Goal: Information Seeking & Learning: Learn about a topic

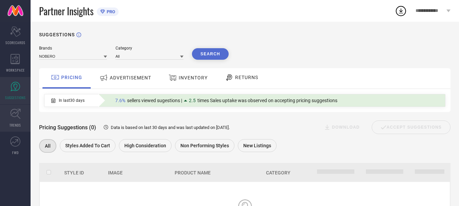
click at [15, 117] on icon at bounding box center [15, 114] width 10 height 10
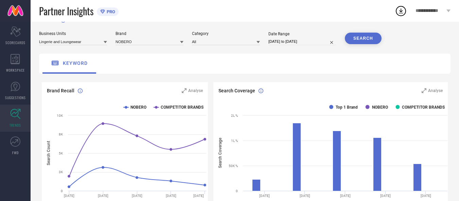
scroll to position [14, 0]
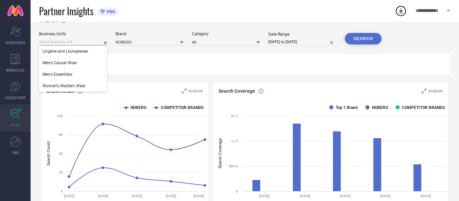
click at [87, 45] on input at bounding box center [73, 41] width 68 height 7
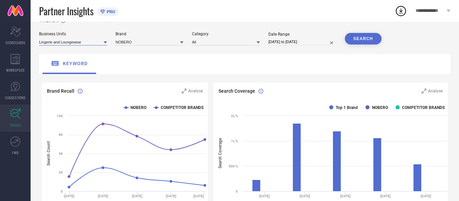
click at [86, 42] on input at bounding box center [73, 41] width 68 height 7
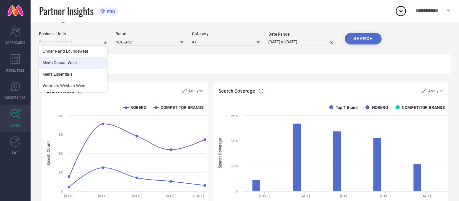
click at [79, 65] on div "Men's Casual Wear" at bounding box center [73, 63] width 68 height 12
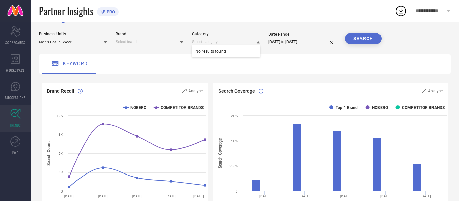
click at [229, 43] on input at bounding box center [226, 41] width 68 height 7
click at [164, 44] on input at bounding box center [150, 41] width 68 height 7
click at [152, 53] on div "NOBERO" at bounding box center [150, 52] width 68 height 12
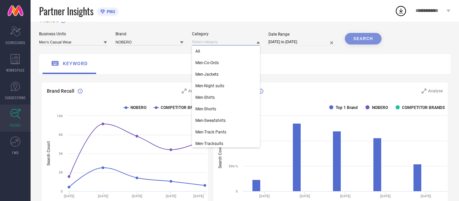
click at [218, 39] on input at bounding box center [226, 41] width 68 height 7
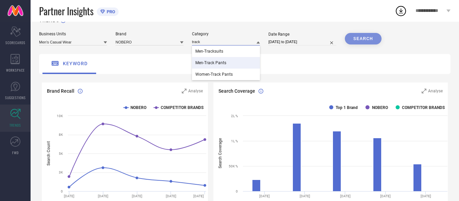
type input "track"
click at [222, 61] on span "Men-Track Pants" at bounding box center [211, 63] width 31 height 5
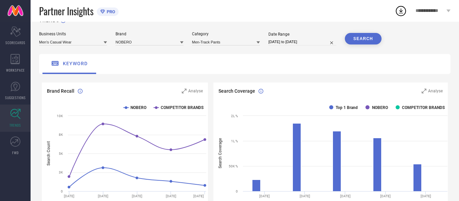
click at [349, 38] on button "SEARCH" at bounding box center [363, 39] width 37 height 12
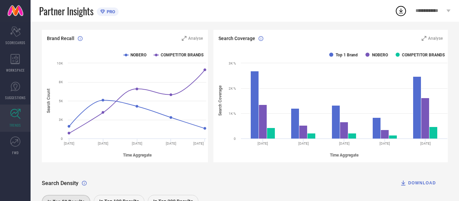
scroll to position [0, 0]
